Goal: Navigation & Orientation: Find specific page/section

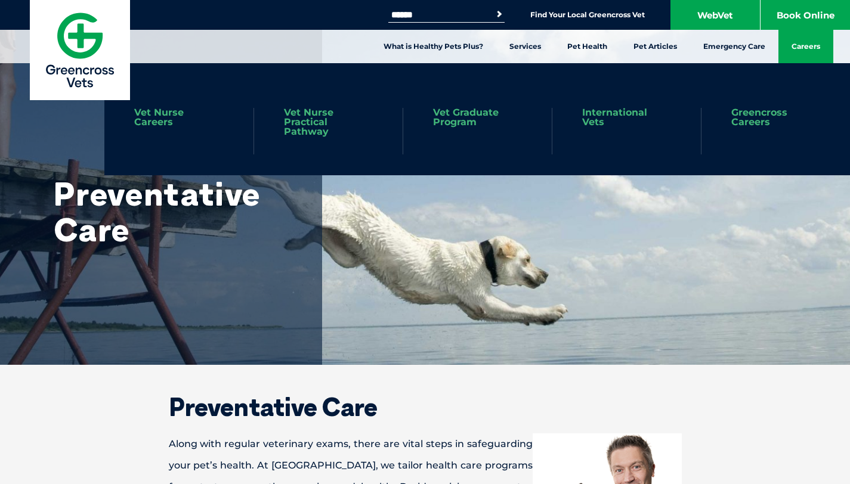
click at [413, 50] on link "Careers" at bounding box center [805, 46] width 55 height 33
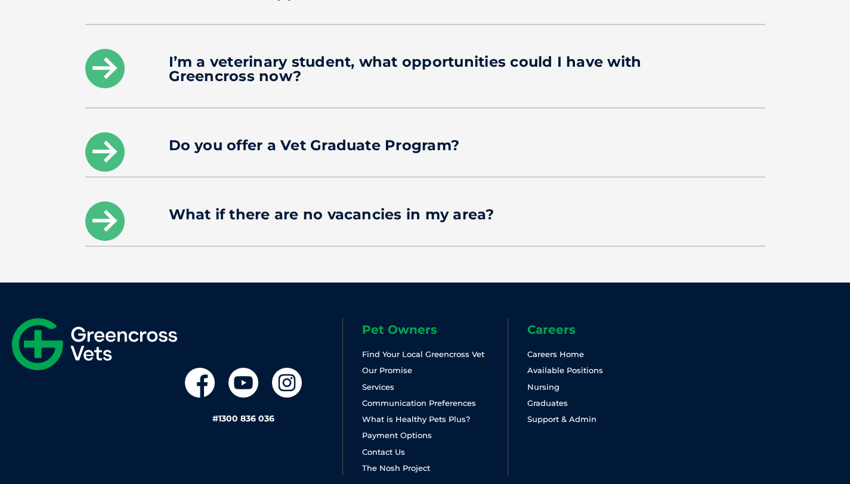
scroll to position [1983, 0]
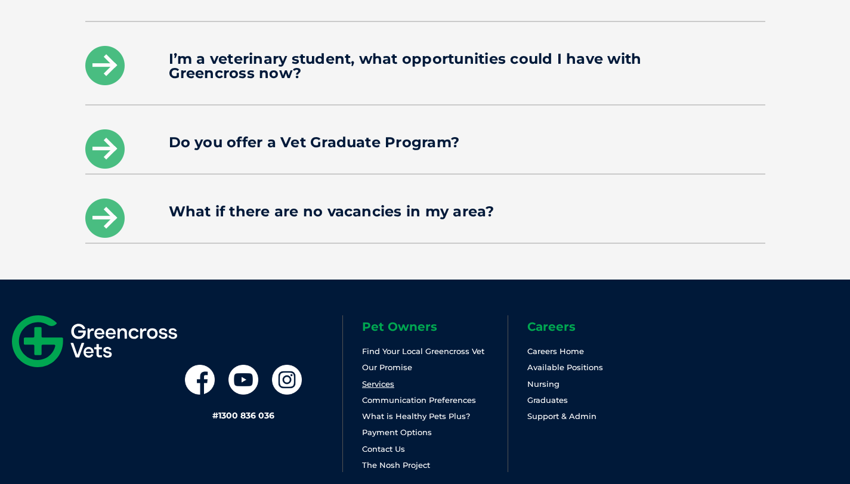
click at [380, 379] on link "Services" at bounding box center [378, 384] width 32 height 10
